Goal: Find specific page/section: Find specific page/section

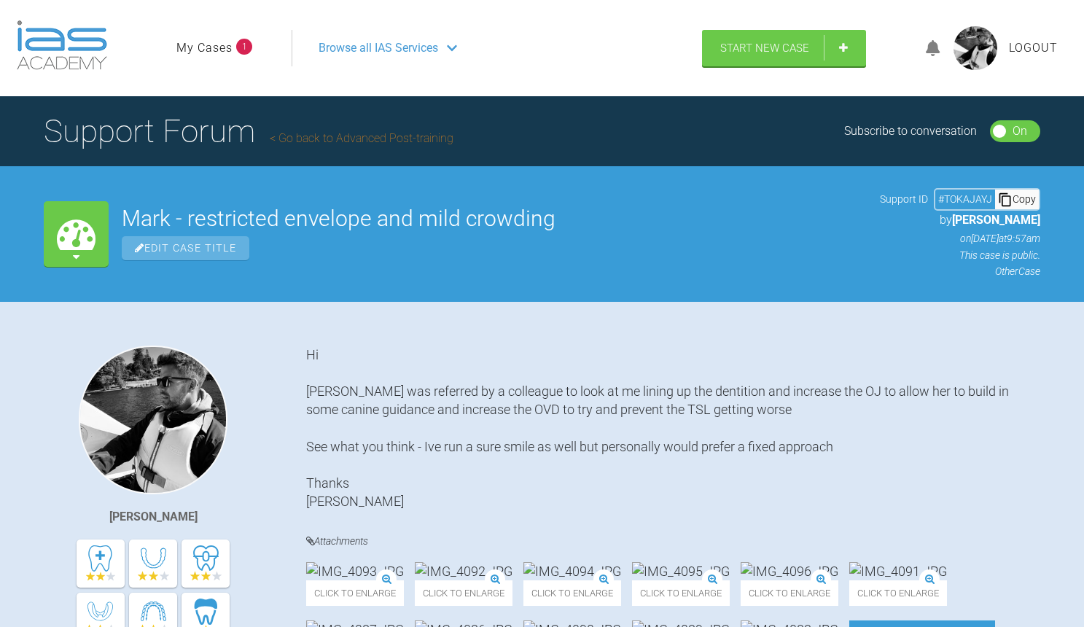
scroll to position [482, 0]
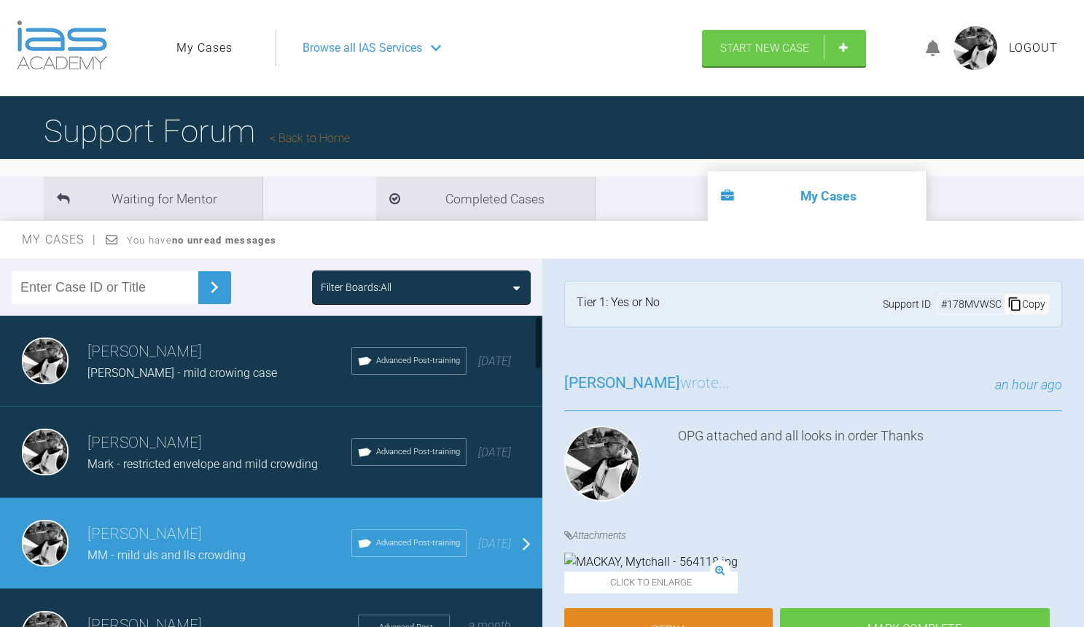
click at [204, 455] on div "Mark - restricted envelope and mild crowding" at bounding box center [219, 464] width 264 height 19
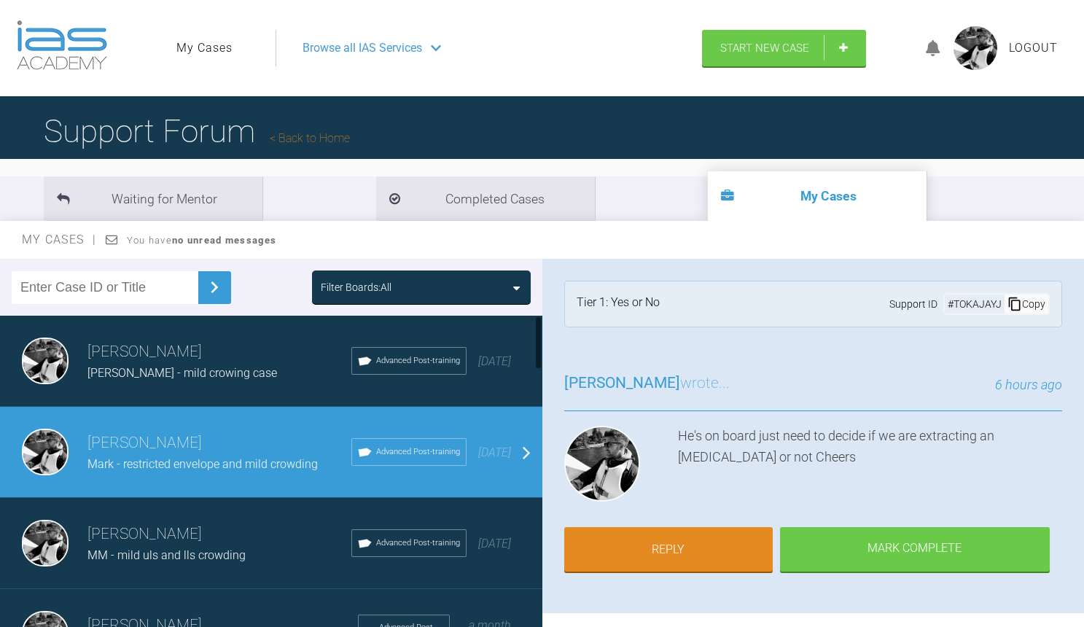
click at [227, 447] on h3 "[PERSON_NAME]" at bounding box center [219, 443] width 264 height 25
click at [232, 323] on div "David Birkin Rebecca - mild crowing case Advanced Post-training 3 days ago" at bounding box center [271, 361] width 542 height 91
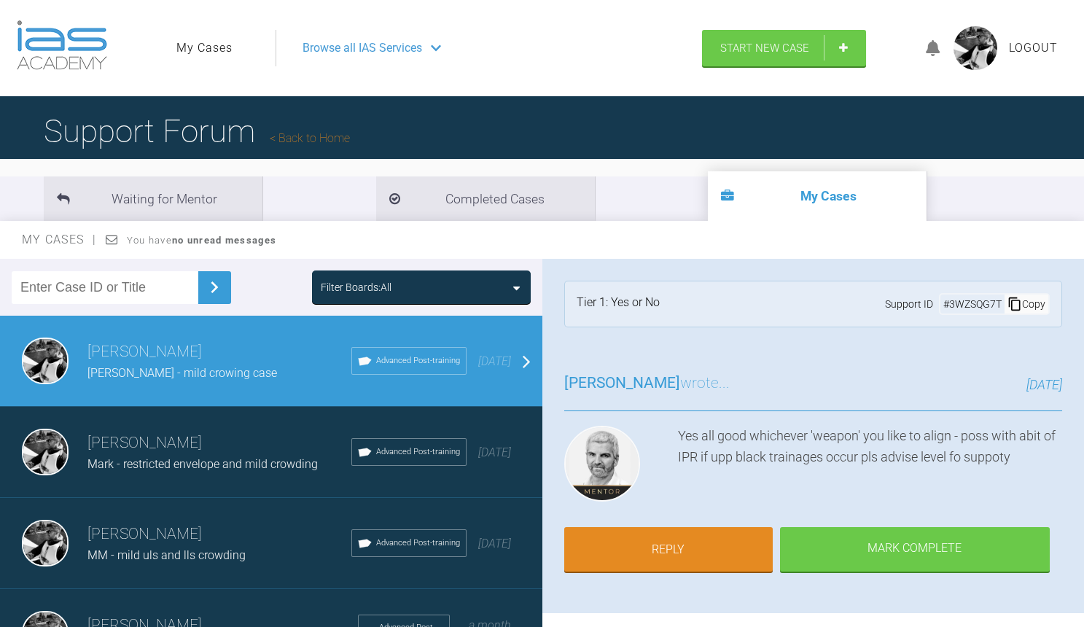
click at [233, 457] on span "Mark - restricted envelope and mild crowding" at bounding box center [202, 464] width 230 height 14
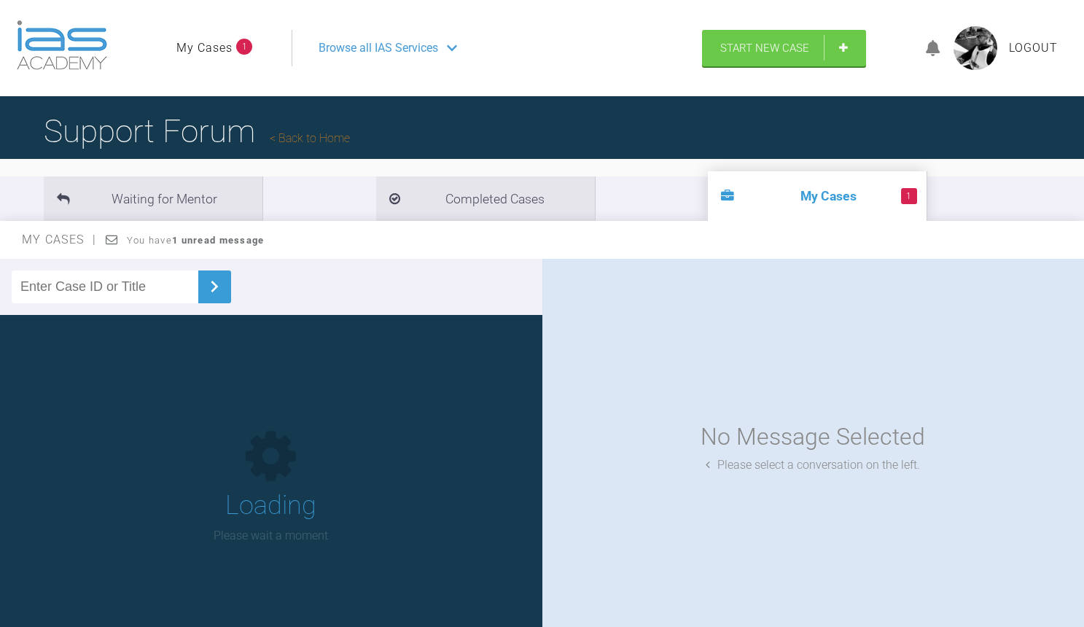
click at [202, 28] on nav "My Cases 1 Logout Browse all IAS Services" at bounding box center [432, 48] width 539 height 63
click at [202, 30] on ul "My Cases 1" at bounding box center [233, 48] width 115 height 36
click at [202, 41] on link "My Cases" at bounding box center [204, 48] width 56 height 19
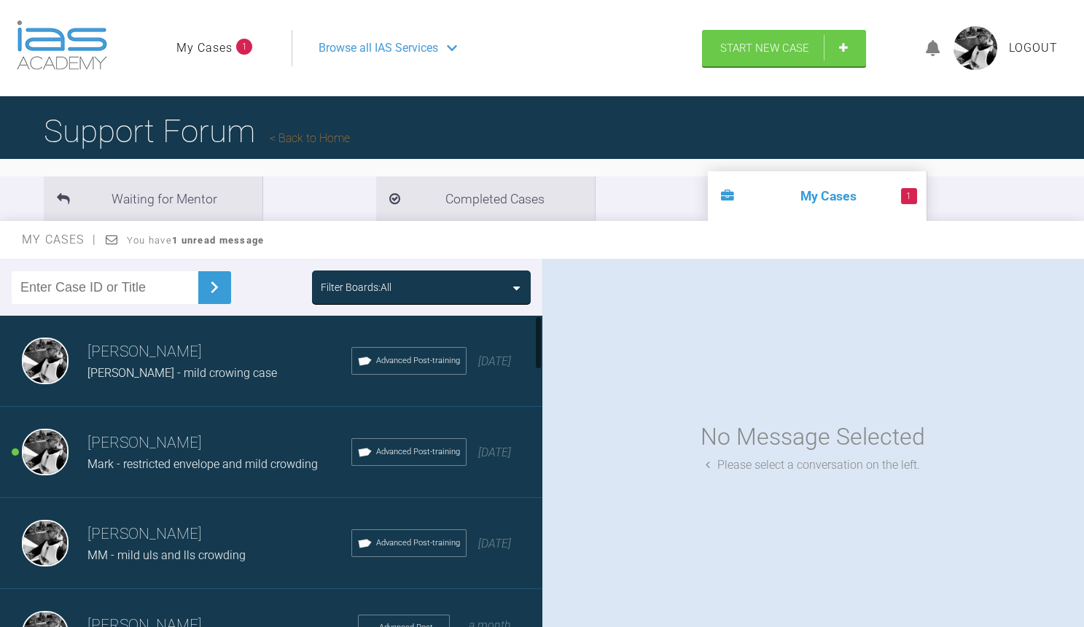
click at [170, 431] on h3 "[PERSON_NAME]" at bounding box center [219, 443] width 264 height 25
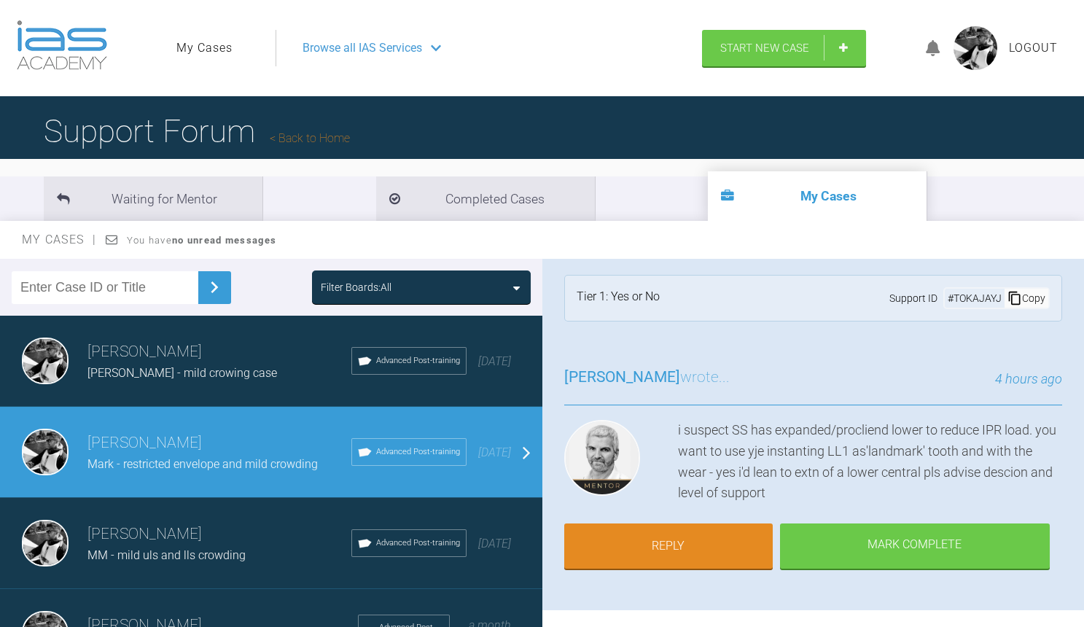
scroll to position [7, 0]
